Goal: Task Accomplishment & Management: Manage account settings

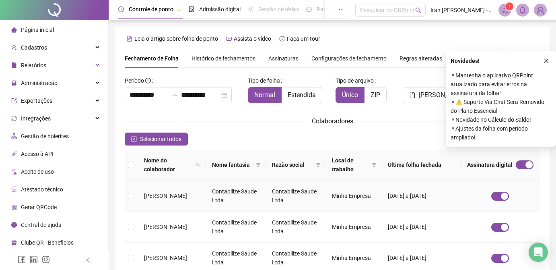
scroll to position [30, 0]
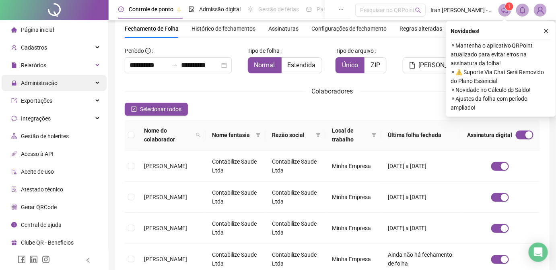
click at [63, 86] on div "Administração" at bounding box center [54, 83] width 105 height 16
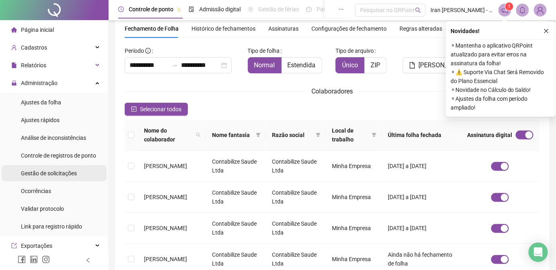
click at [61, 176] on span "Gestão de solicitações" at bounding box center [49, 173] width 56 height 6
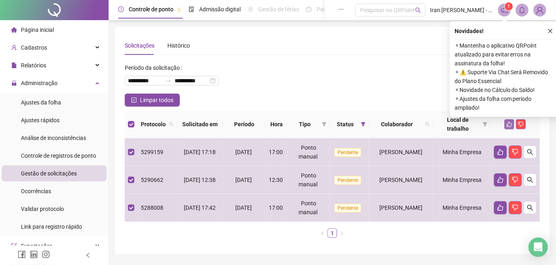
click at [511, 121] on icon "like" at bounding box center [510, 124] width 6 height 6
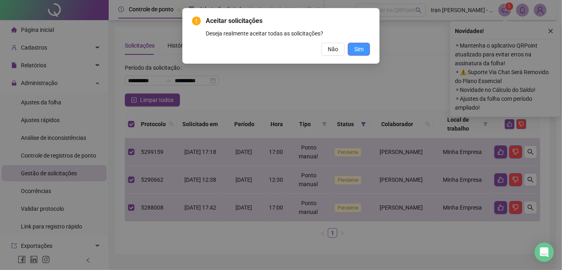
click at [360, 48] on span "Sim" at bounding box center [358, 49] width 9 height 9
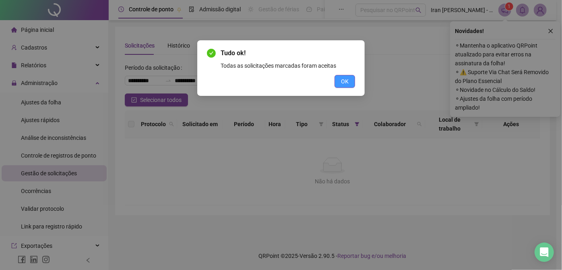
click at [342, 79] on span "OK" at bounding box center [345, 81] width 8 height 9
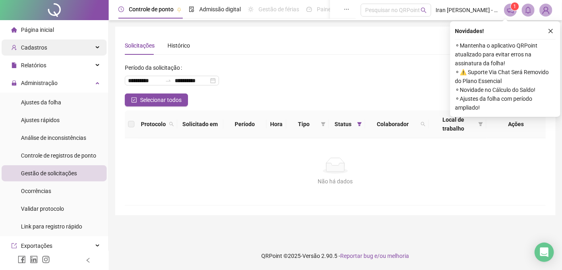
click at [70, 50] on div "Cadastros" at bounding box center [54, 47] width 105 height 16
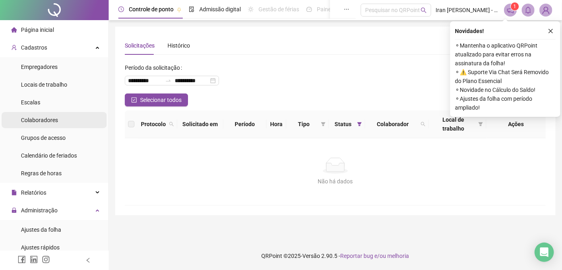
click at [62, 118] on li "Colaboradores" at bounding box center [54, 120] width 105 height 16
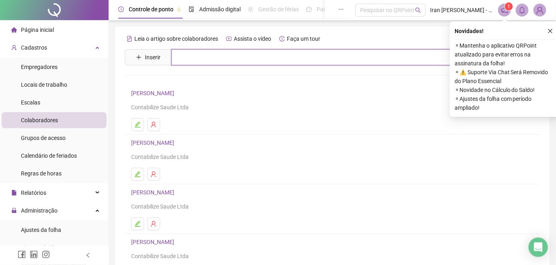
click at [210, 52] on input "text" at bounding box center [339, 57] width 334 height 16
type input "******"
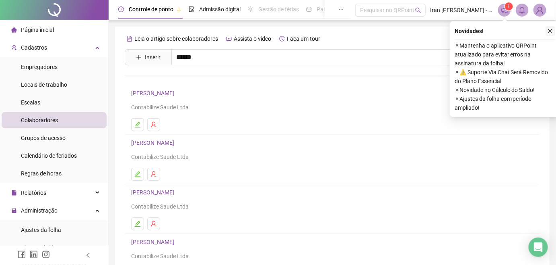
click at [550, 33] on icon "close" at bounding box center [551, 31] width 6 height 6
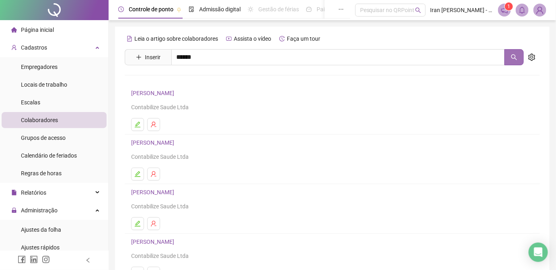
click at [513, 59] on icon "search" at bounding box center [514, 57] width 6 height 6
click at [517, 57] on icon "search" at bounding box center [514, 57] width 6 height 6
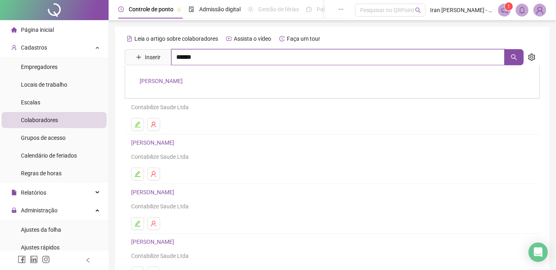
click at [182, 56] on input "******" at bounding box center [339, 57] width 334 height 16
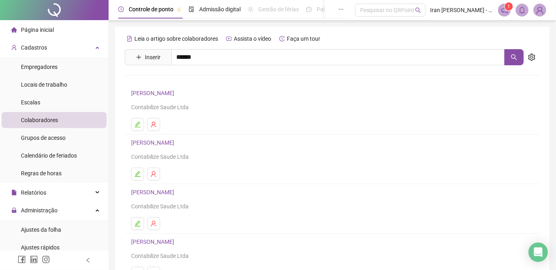
click at [181, 78] on link "[PERSON_NAME]" at bounding box center [161, 81] width 43 height 6
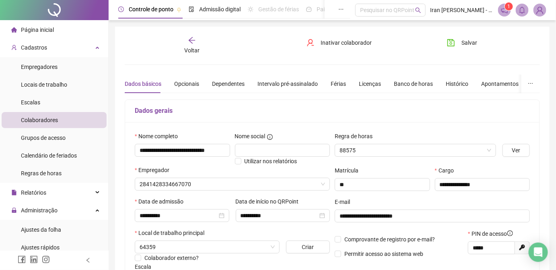
type input "**********"
click at [331, 83] on div "Férias" at bounding box center [338, 83] width 15 height 9
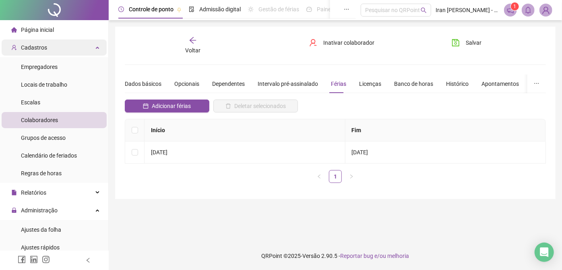
click at [48, 46] on div "Cadastros" at bounding box center [54, 47] width 105 height 16
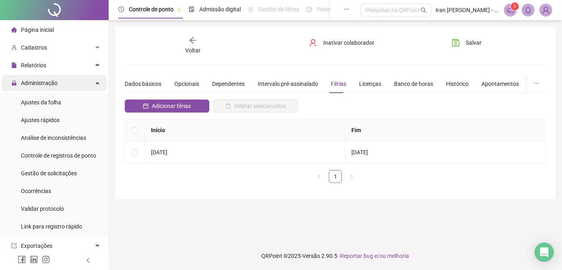
click at [52, 83] on span "Administração" at bounding box center [39, 83] width 37 height 6
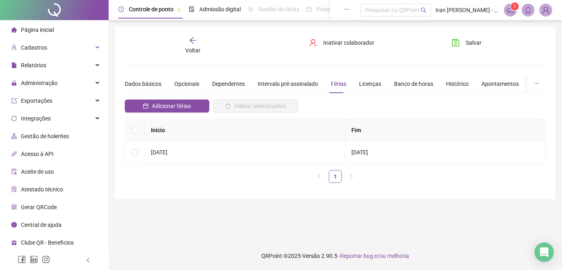
click at [548, 9] on img at bounding box center [546, 10] width 12 height 12
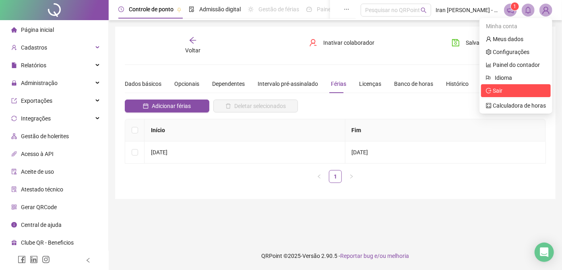
click at [505, 86] on span "Sair" at bounding box center [516, 90] width 60 height 9
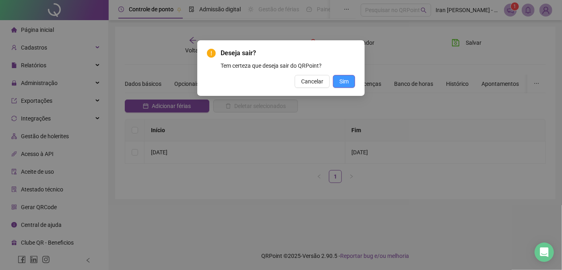
click at [343, 76] on button "Sim" at bounding box center [344, 81] width 22 height 13
